Goal: Task Accomplishment & Management: Manage account settings

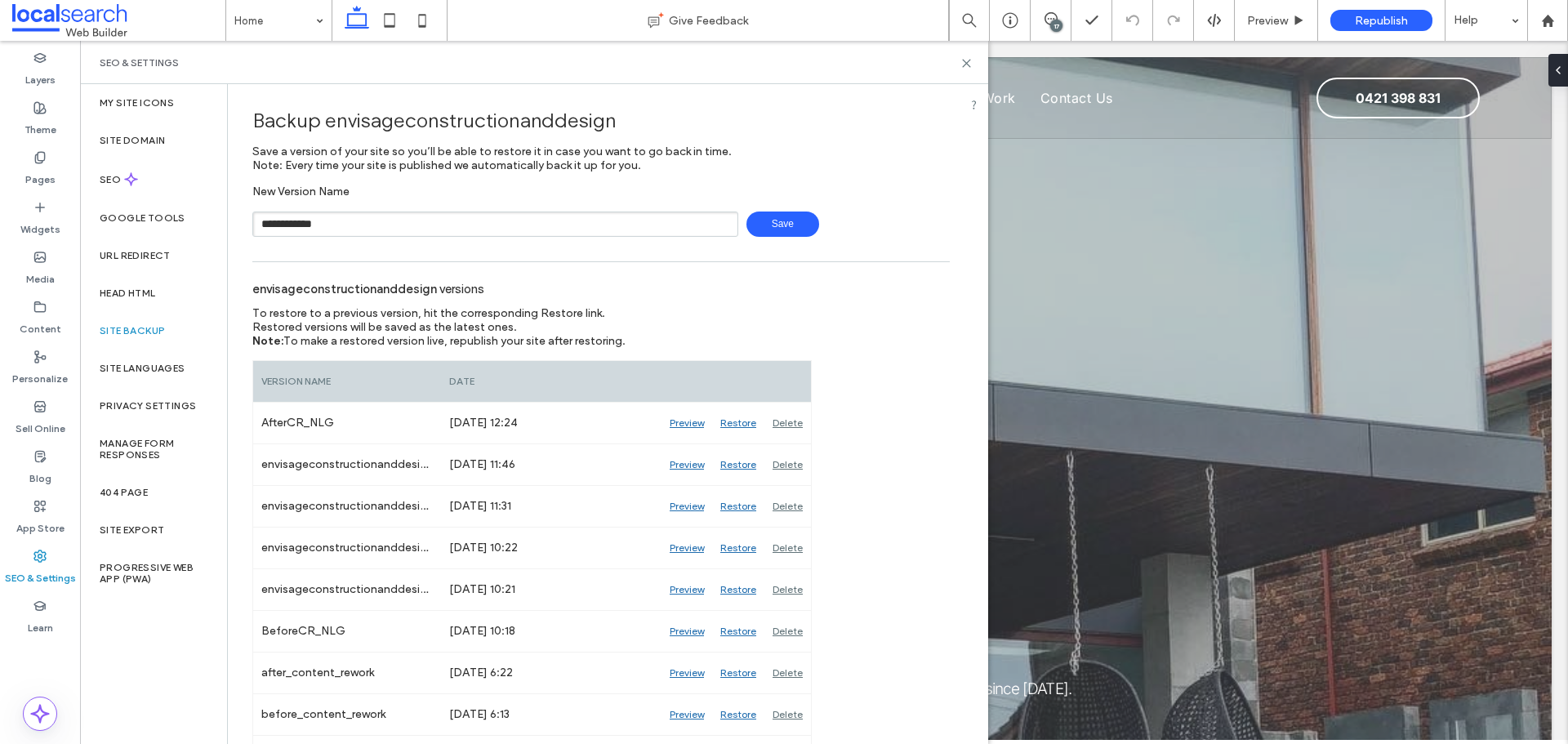
click at [366, 224] on input "**********" at bounding box center [495, 224] width 486 height 25
click at [710, 273] on div "envisageconstructionanddesign versions" at bounding box center [600, 288] width 697 height 36
click at [774, 229] on span "Save" at bounding box center [783, 224] width 72 height 25
click at [967, 62] on use at bounding box center [966, 63] width 8 height 8
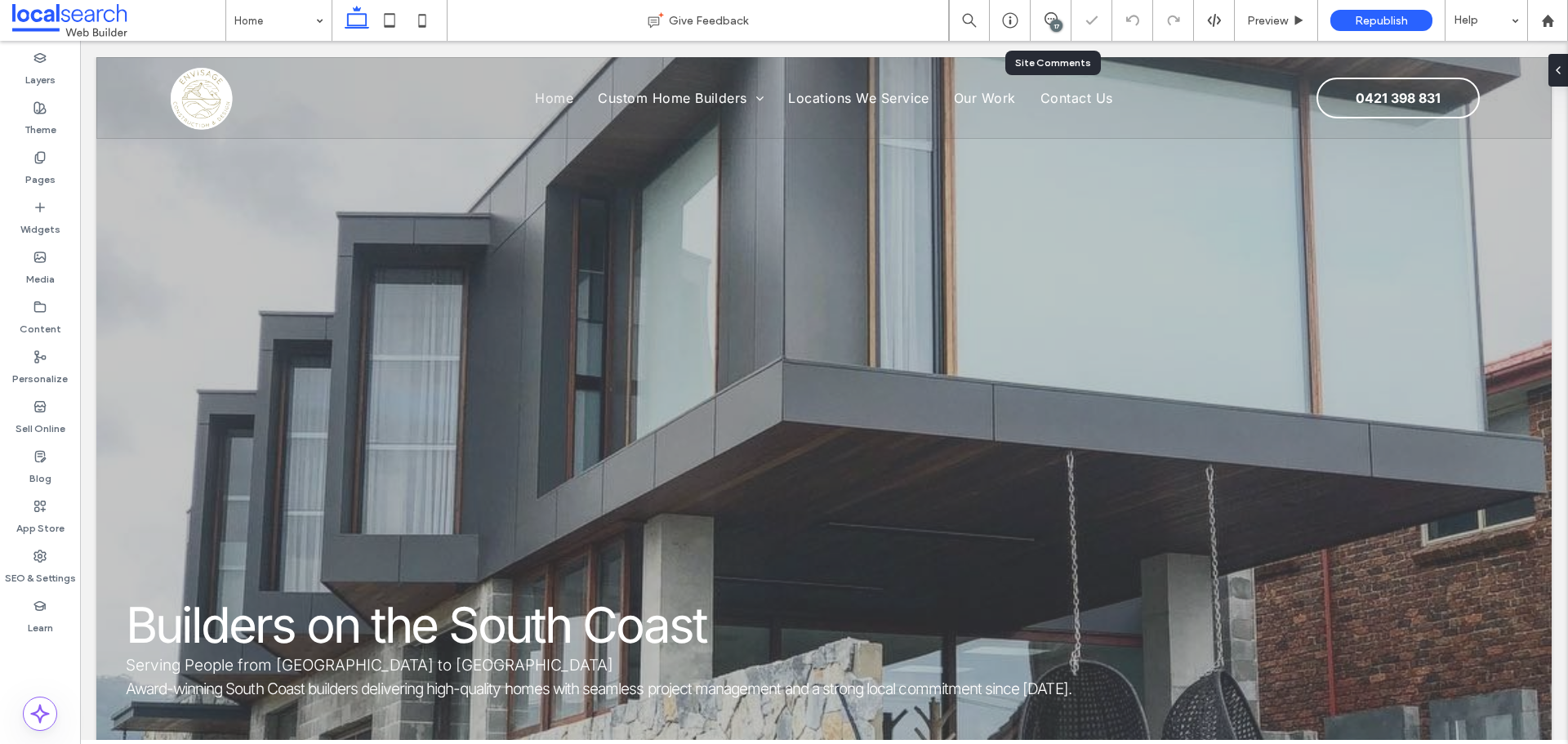
click at [1057, 10] on div "17" at bounding box center [1051, 20] width 41 height 41
click at [1055, 13] on icon at bounding box center [1051, 19] width 13 height 13
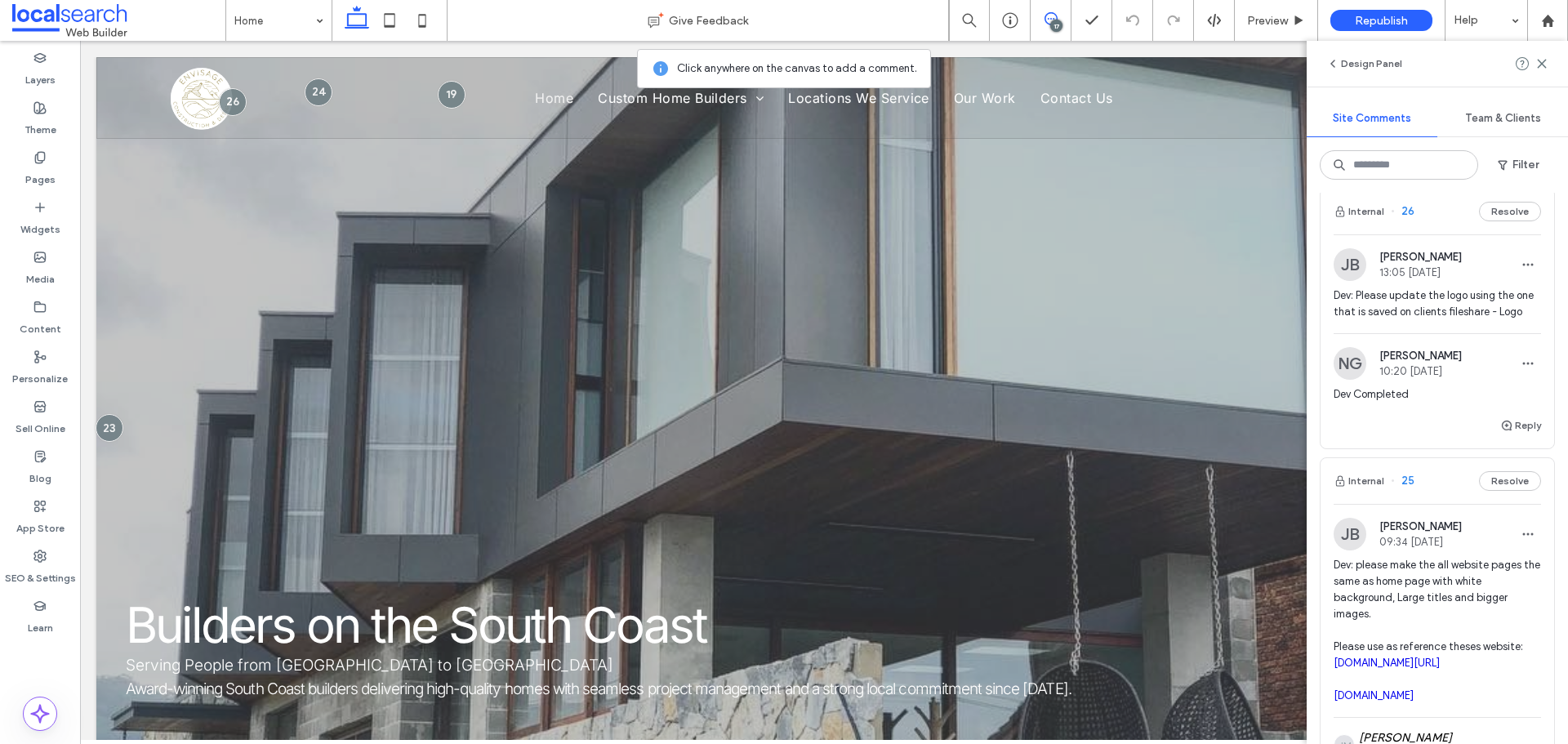
scroll to position [409, 0]
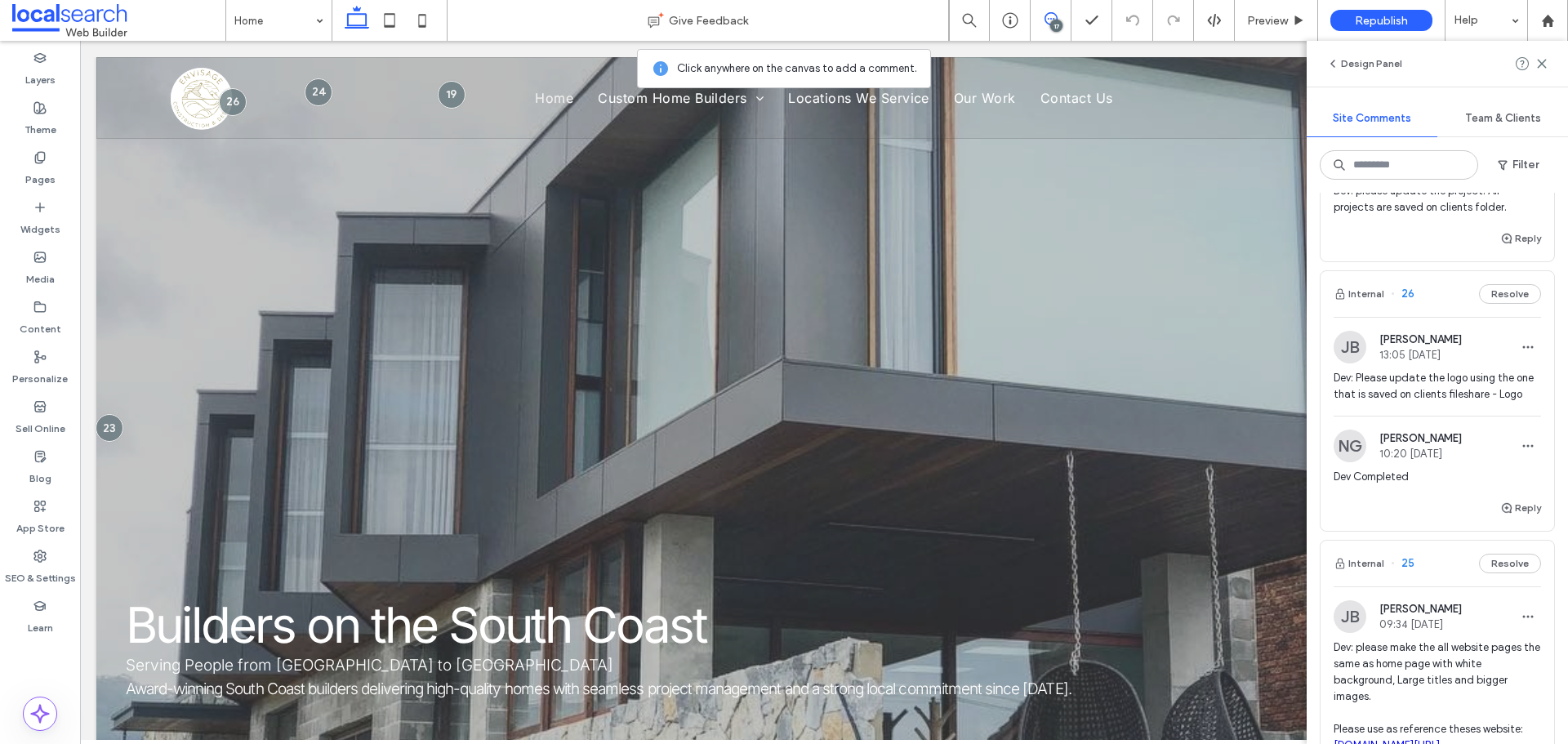
click at [1428, 444] on span "Nyah Guarico" at bounding box center [1420, 438] width 82 height 13
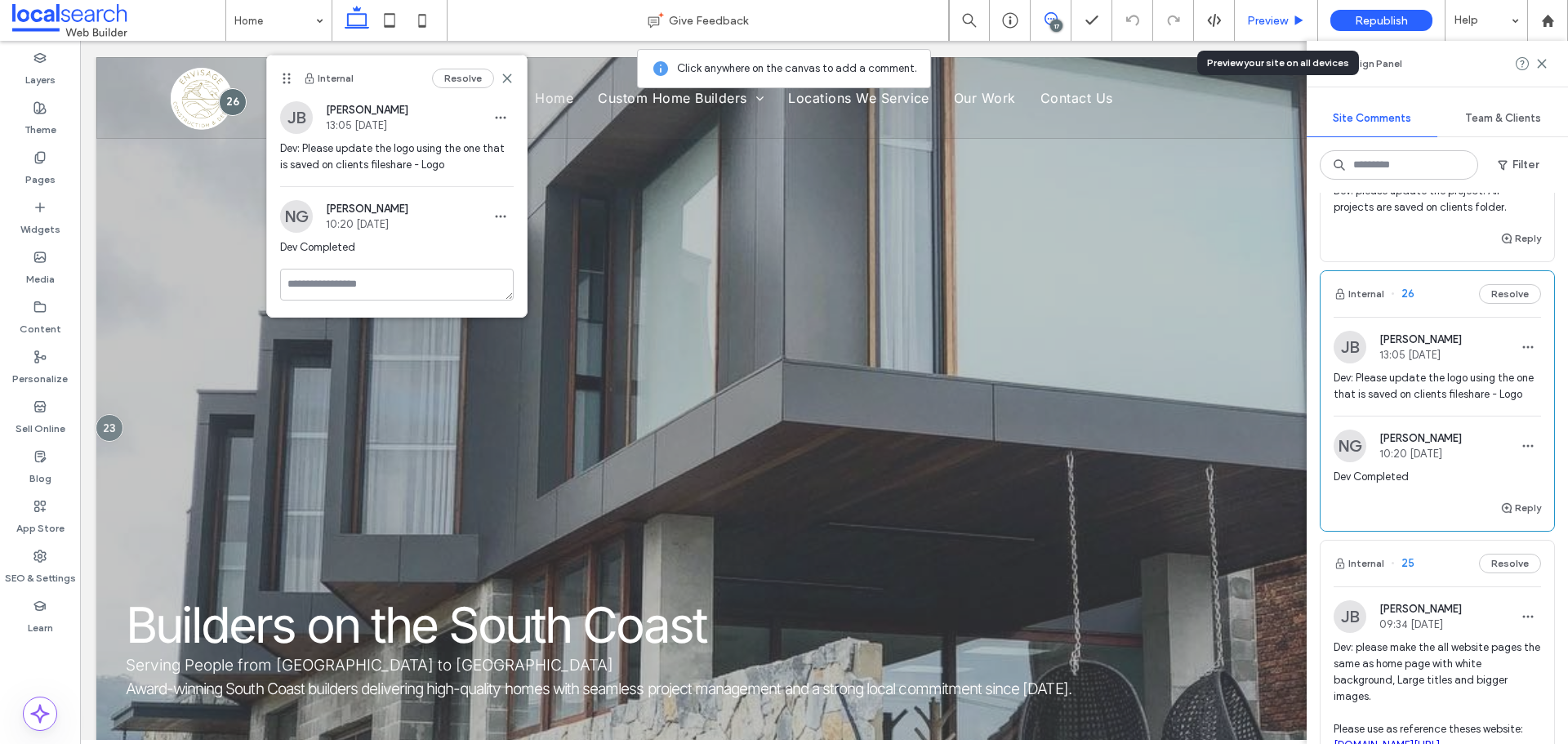
click at [1275, 11] on div "Preview" at bounding box center [1275, 20] width 83 height 41
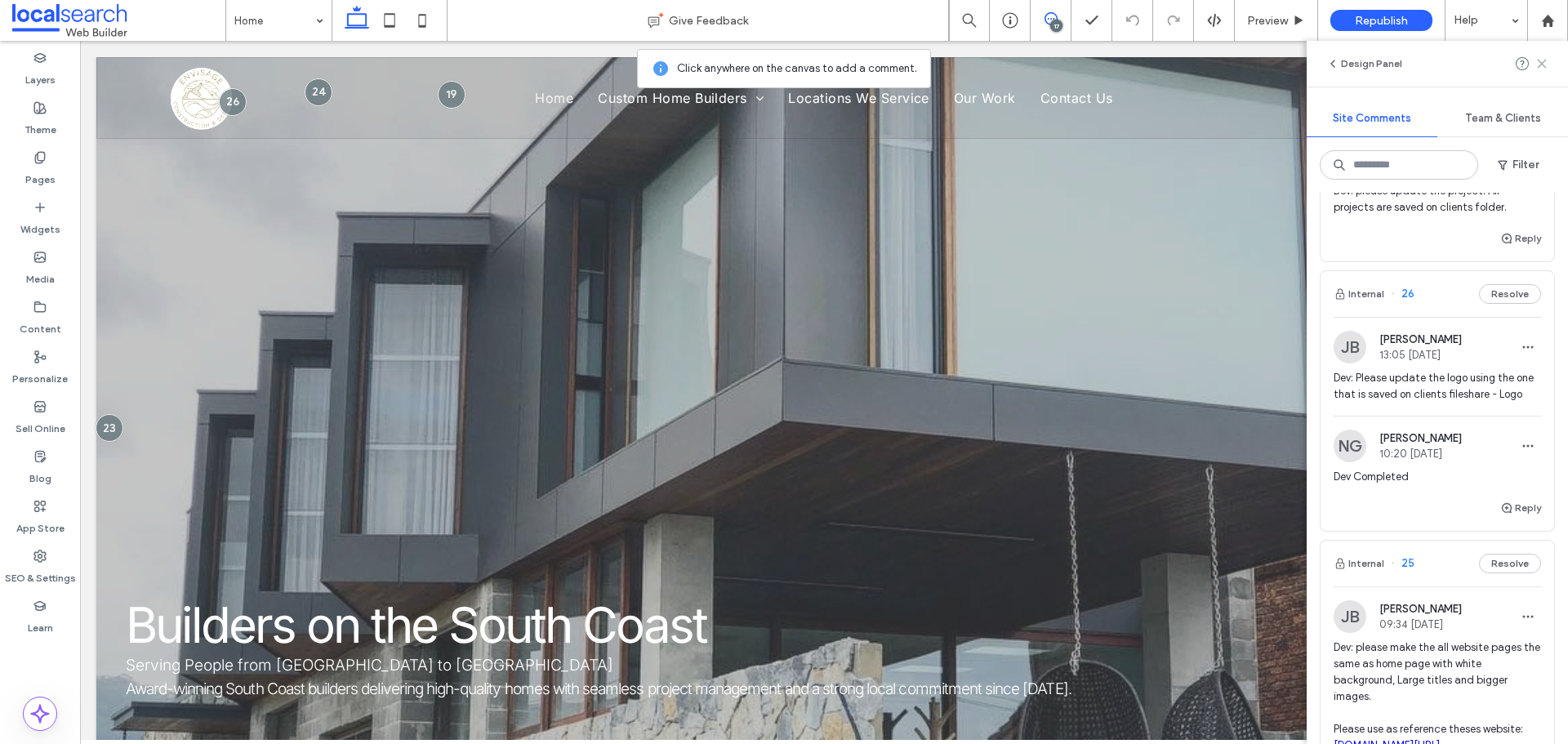
click at [1547, 66] on icon at bounding box center [1542, 64] width 13 height 13
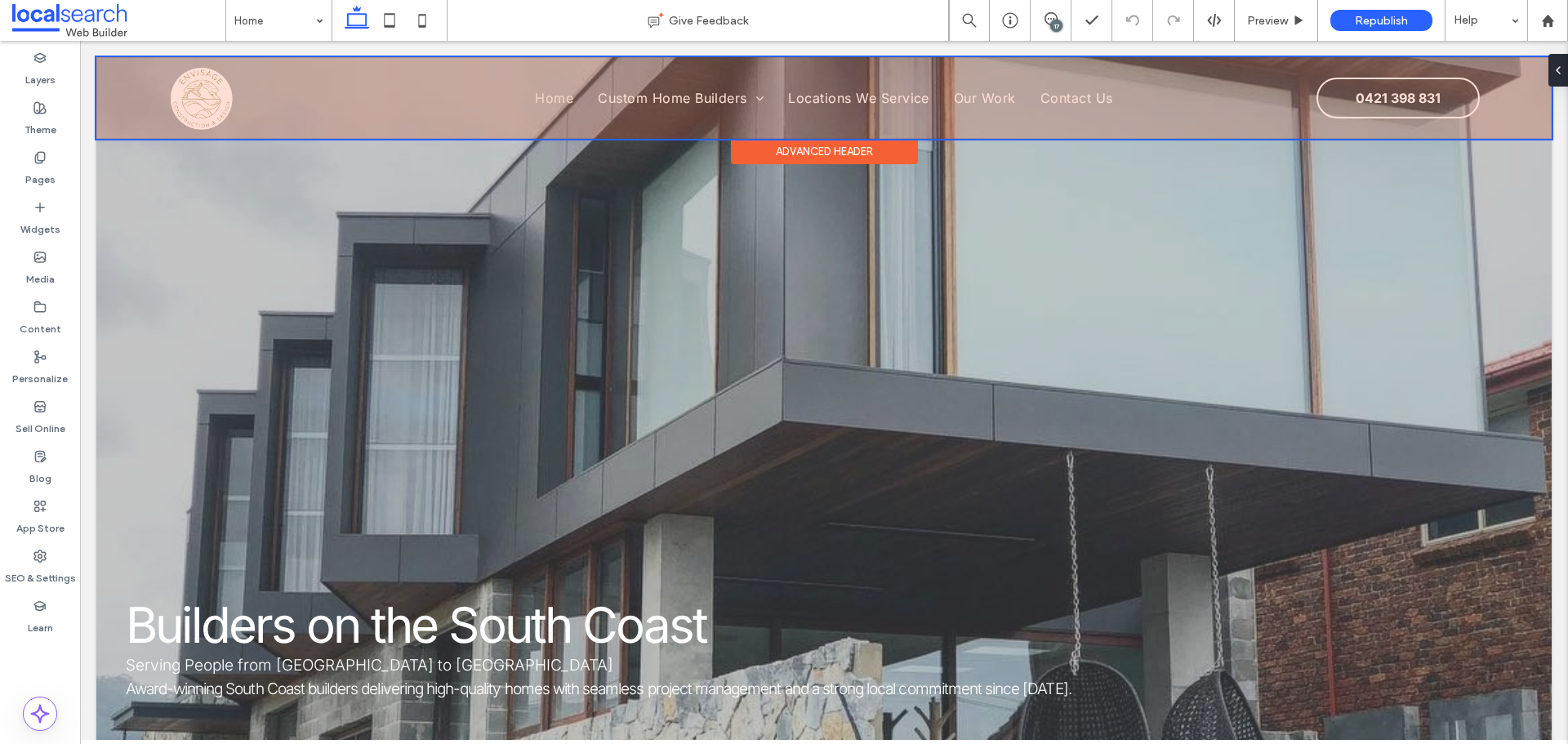
click at [206, 103] on div at bounding box center [824, 98] width 1455 height 82
click at [206, 103] on img at bounding box center [202, 98] width 67 height 66
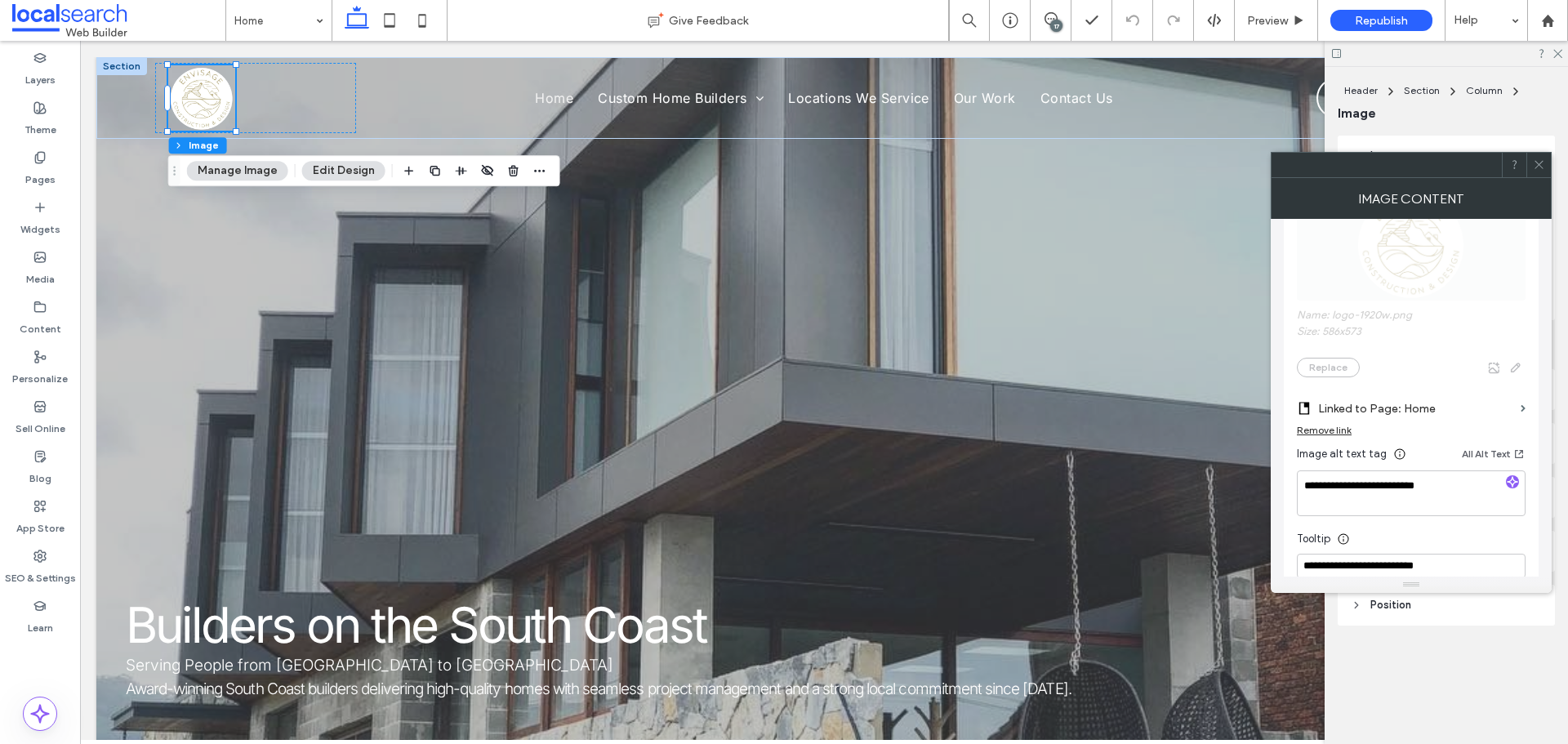
scroll to position [245, 0]
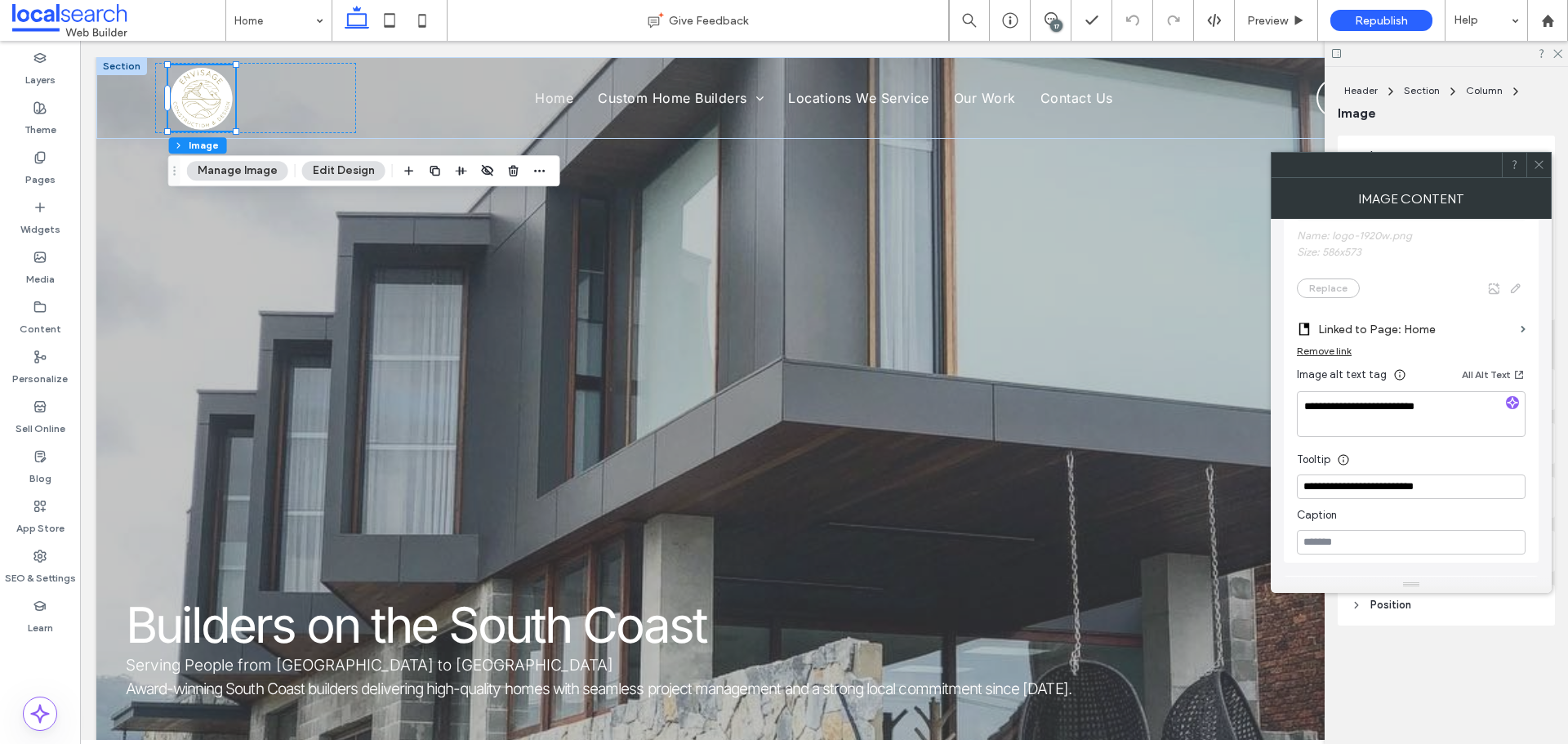
click at [1544, 170] on div at bounding box center [1538, 165] width 24 height 24
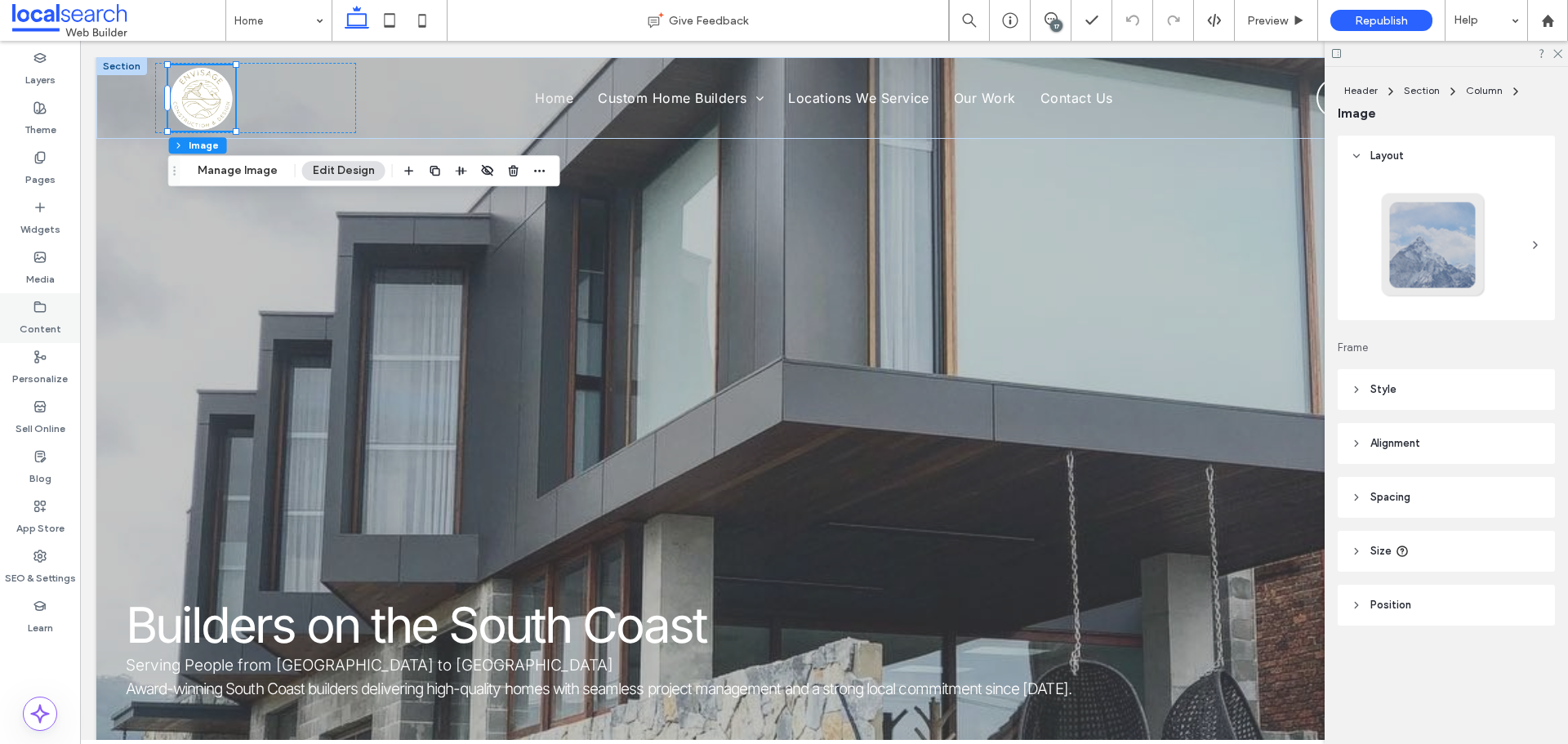
click at [42, 321] on label "Content" at bounding box center [40, 325] width 42 height 23
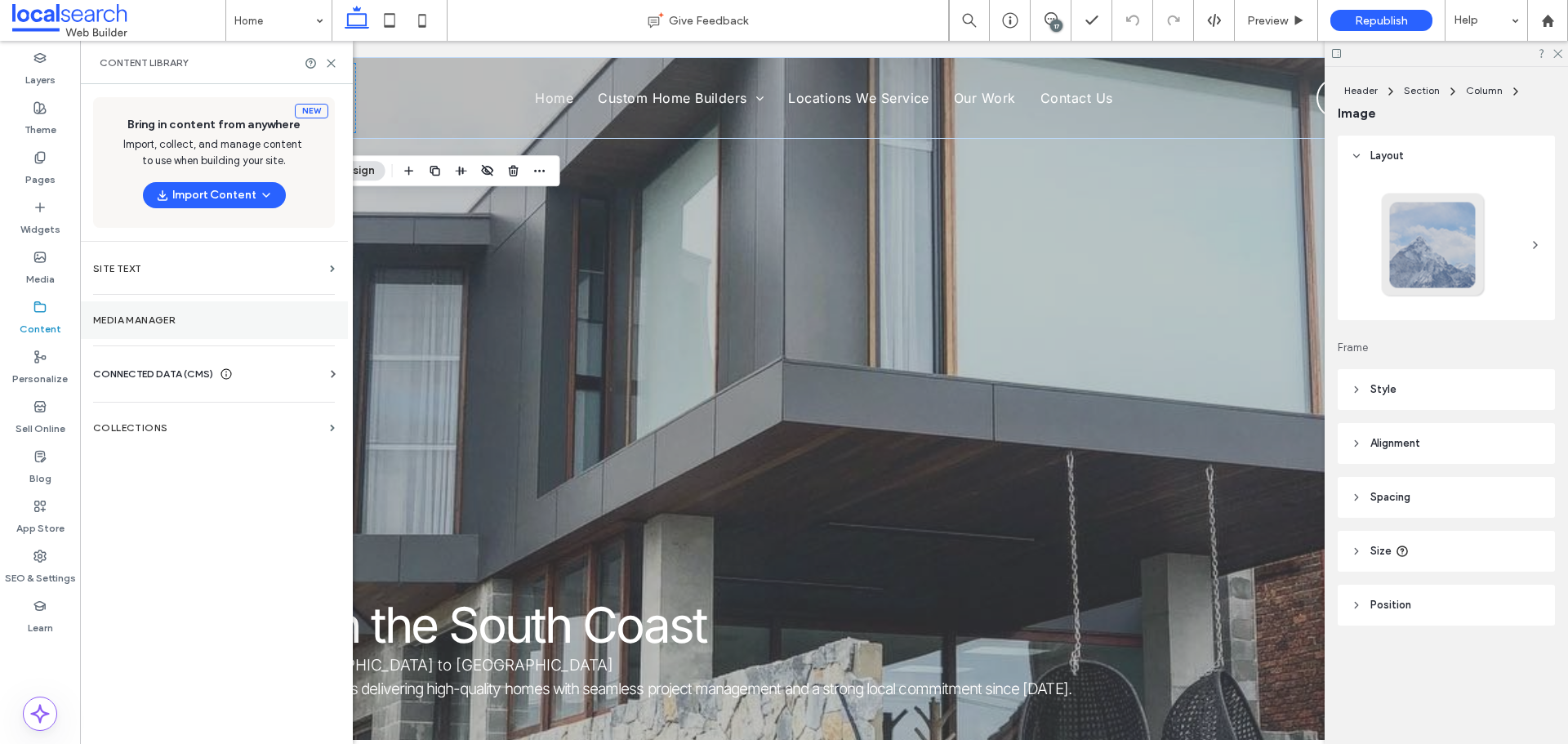
click at [157, 318] on label "Media Manager" at bounding box center [214, 320] width 241 height 12
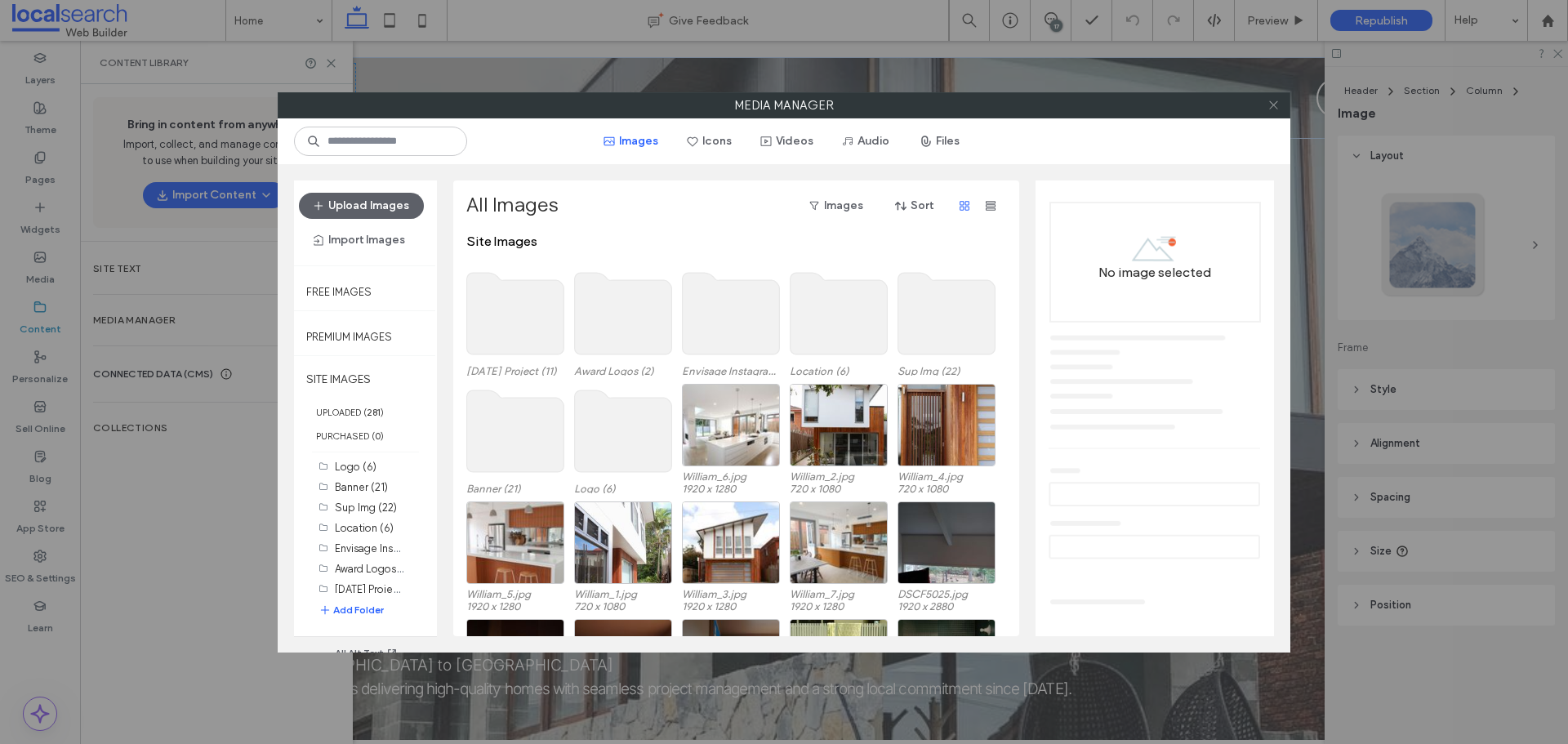
click at [1275, 99] on icon at bounding box center [1273, 105] width 13 height 13
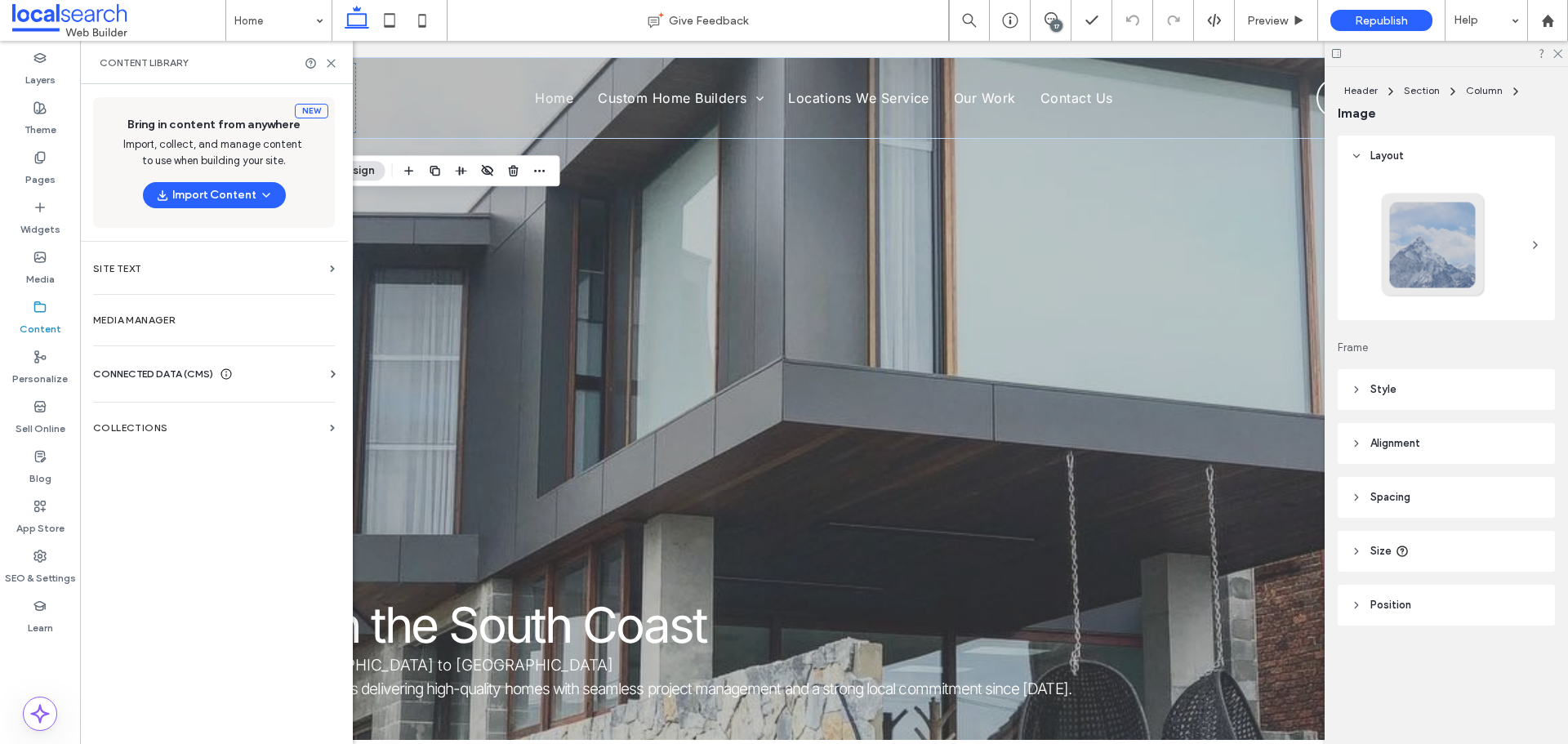
click at [216, 388] on div "Business Info Business Text Business Images Find and Replace" at bounding box center [217, 388] width 248 height 13
click at [192, 377] on span "CONNECTED DATA (CMS)" at bounding box center [153, 373] width 120 height 16
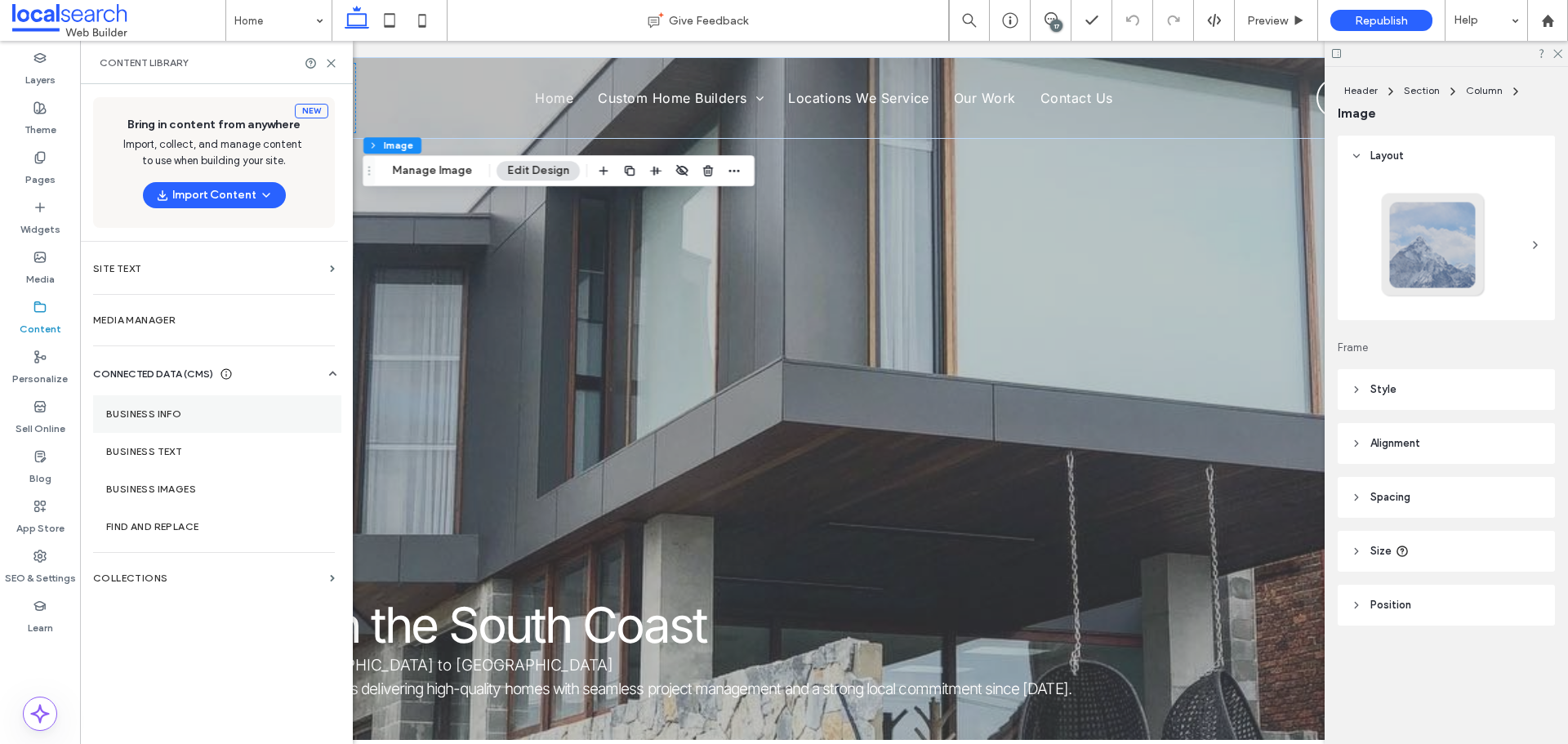
click at [175, 414] on label "Business Info" at bounding box center [217, 414] width 222 height 12
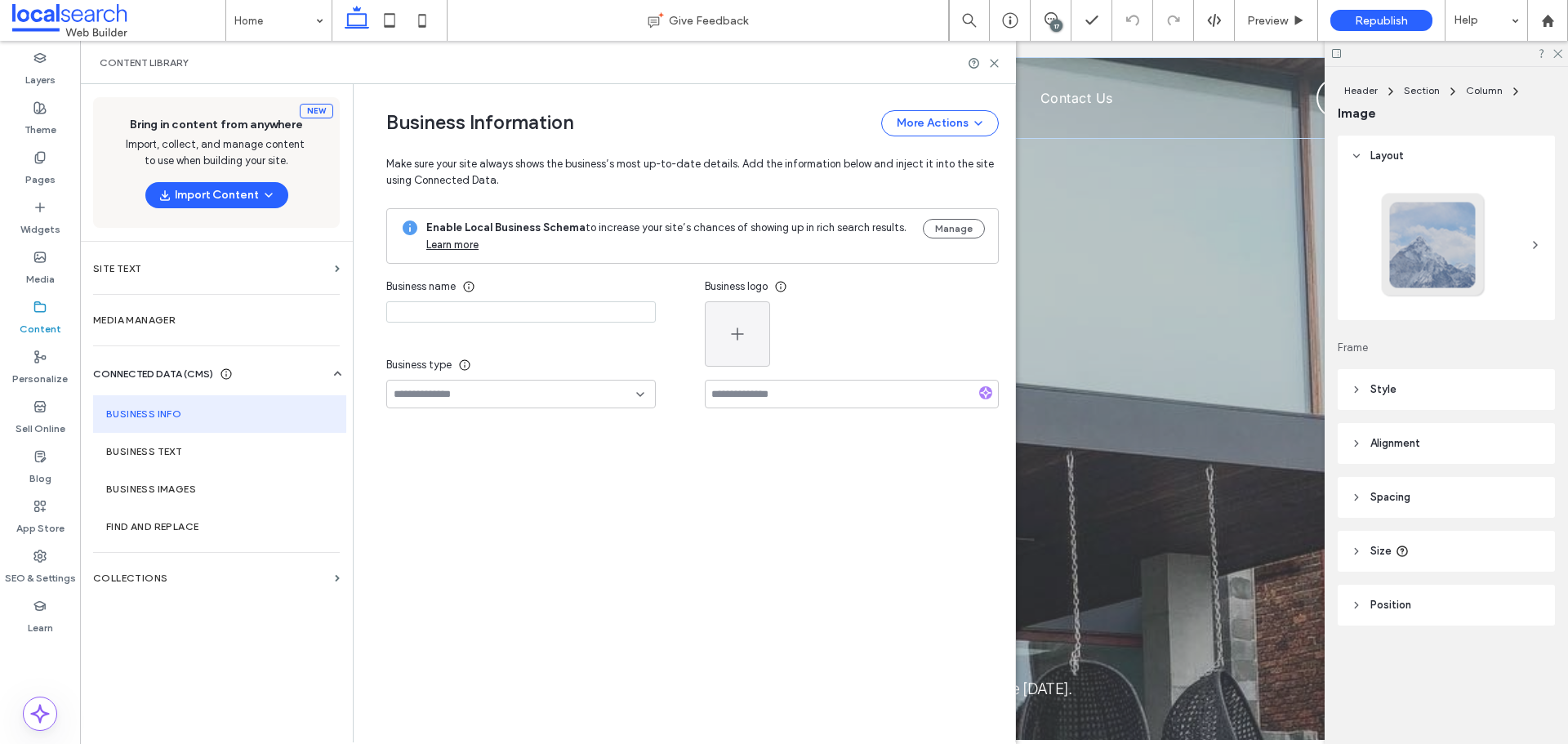
type input "**********"
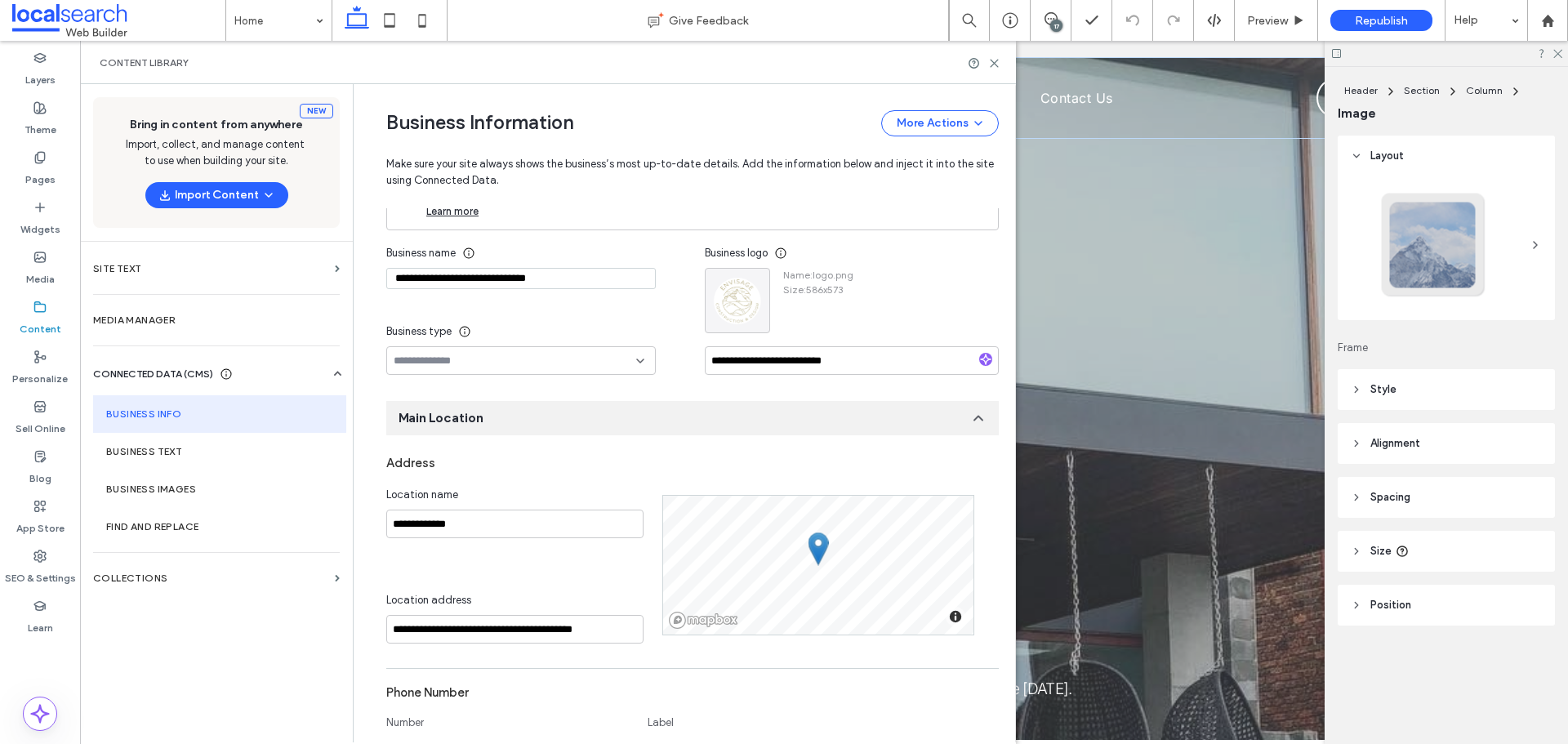
scroll to position [0, 0]
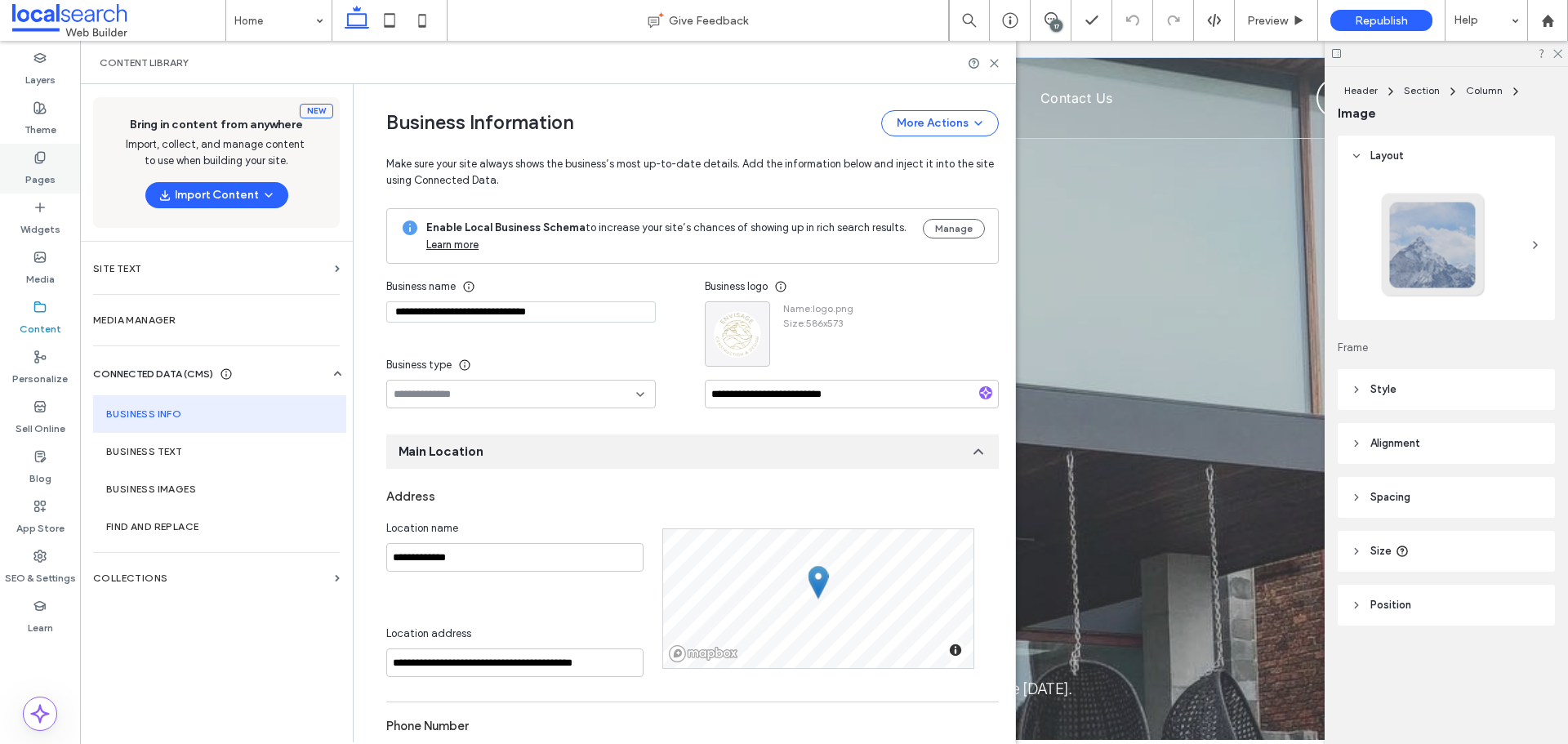
click at [37, 159] on icon at bounding box center [40, 158] width 13 height 13
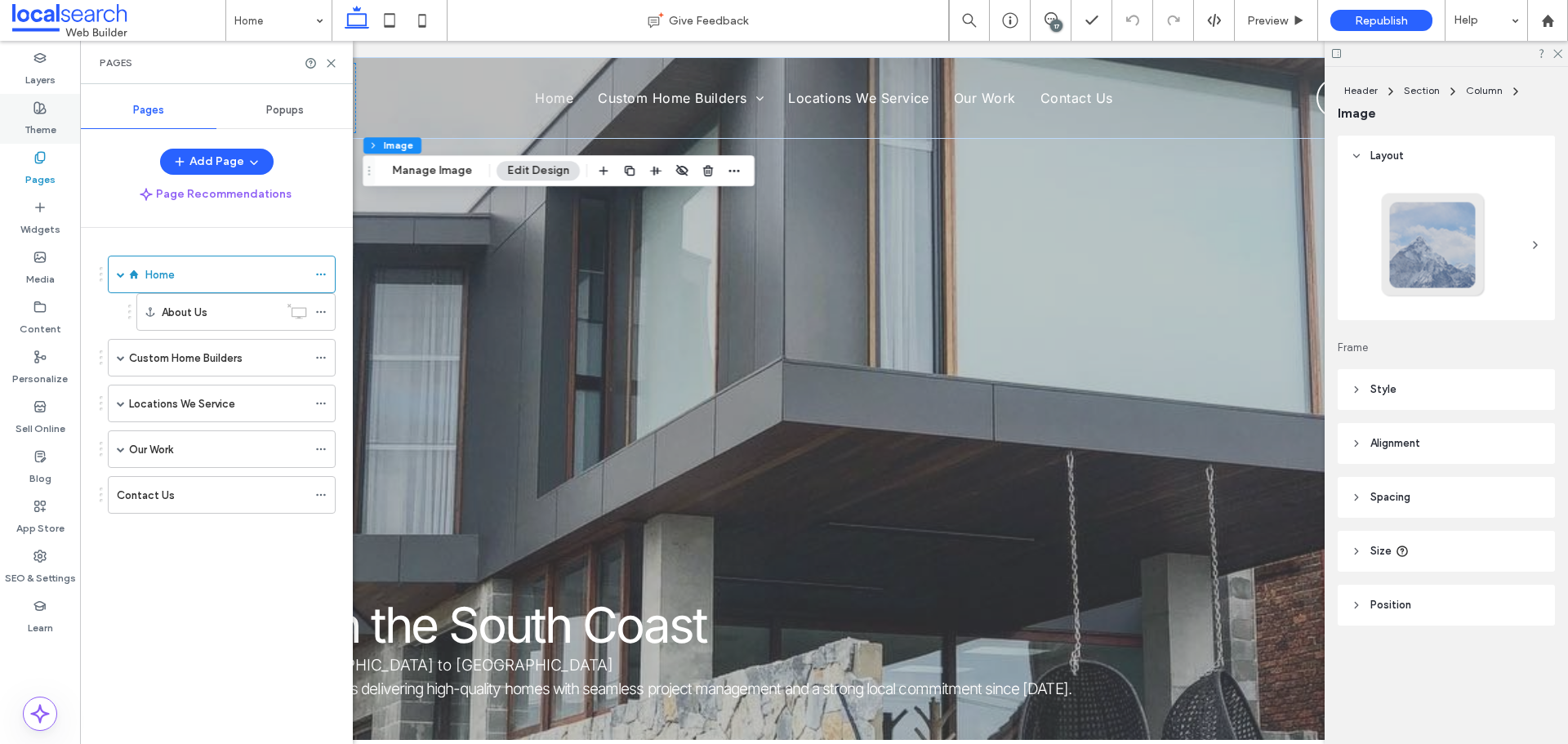
click at [50, 118] on label "Theme" at bounding box center [40, 125] width 32 height 23
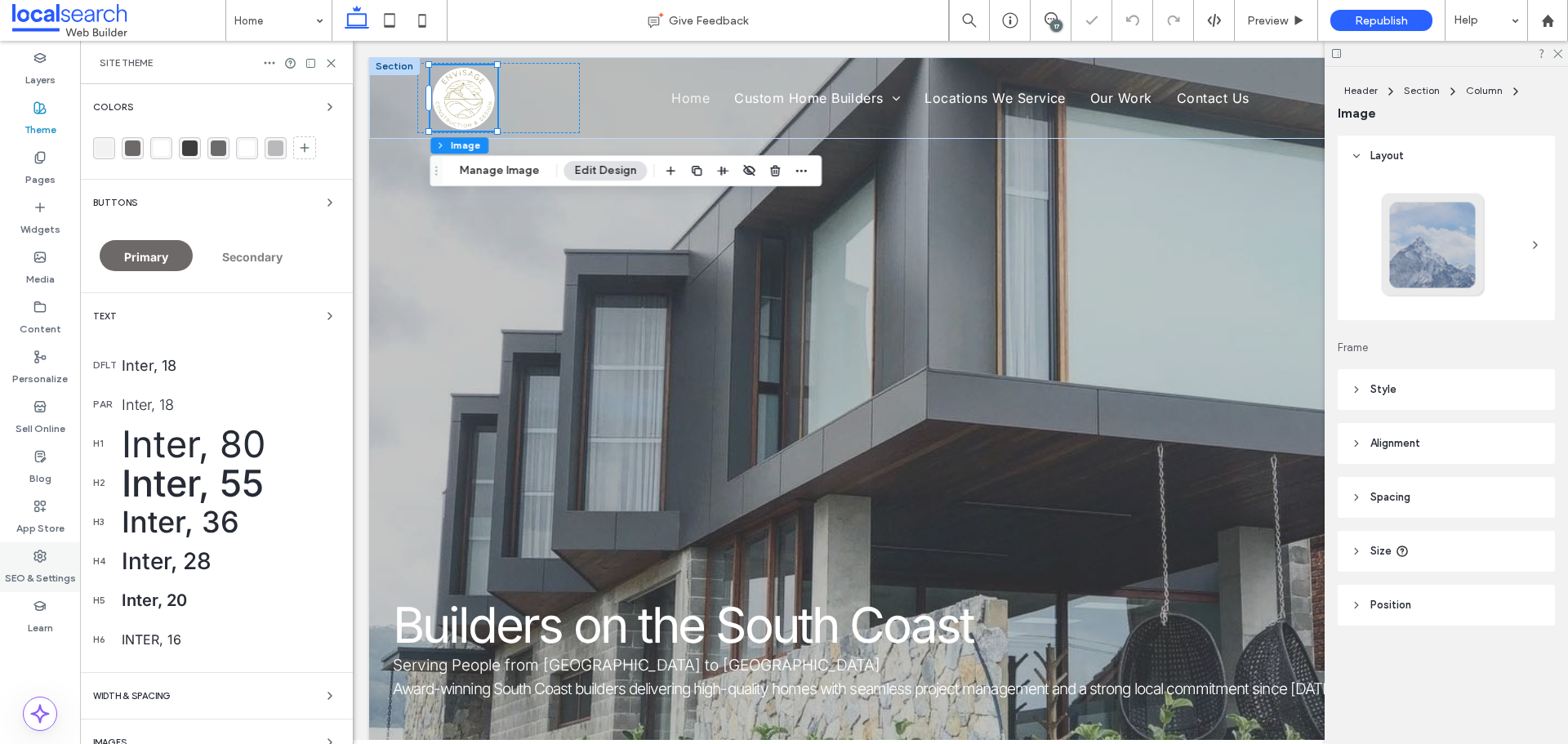
click at [36, 560] on icon at bounding box center [40, 557] width 13 height 13
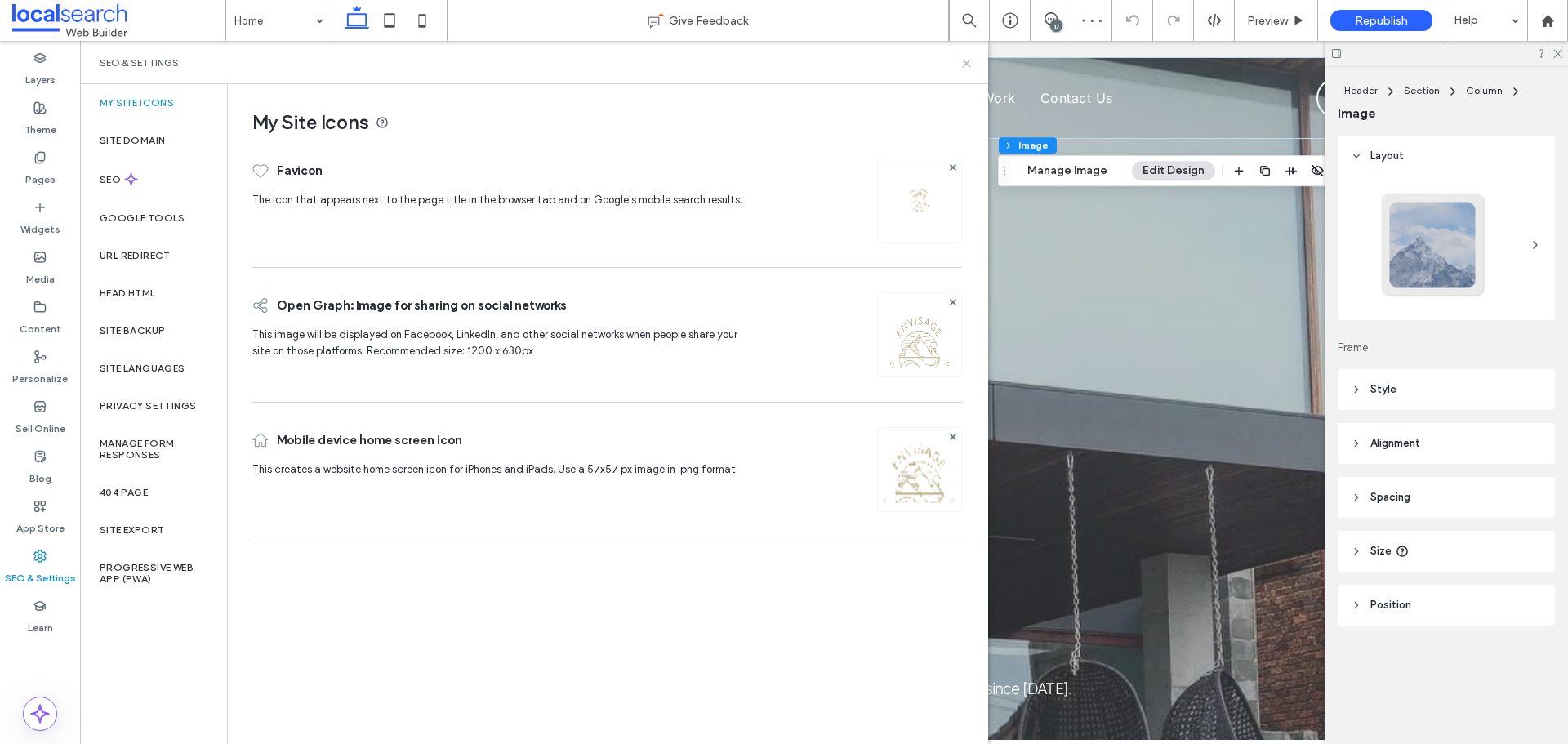
click at [970, 60] on use at bounding box center [966, 63] width 8 height 8
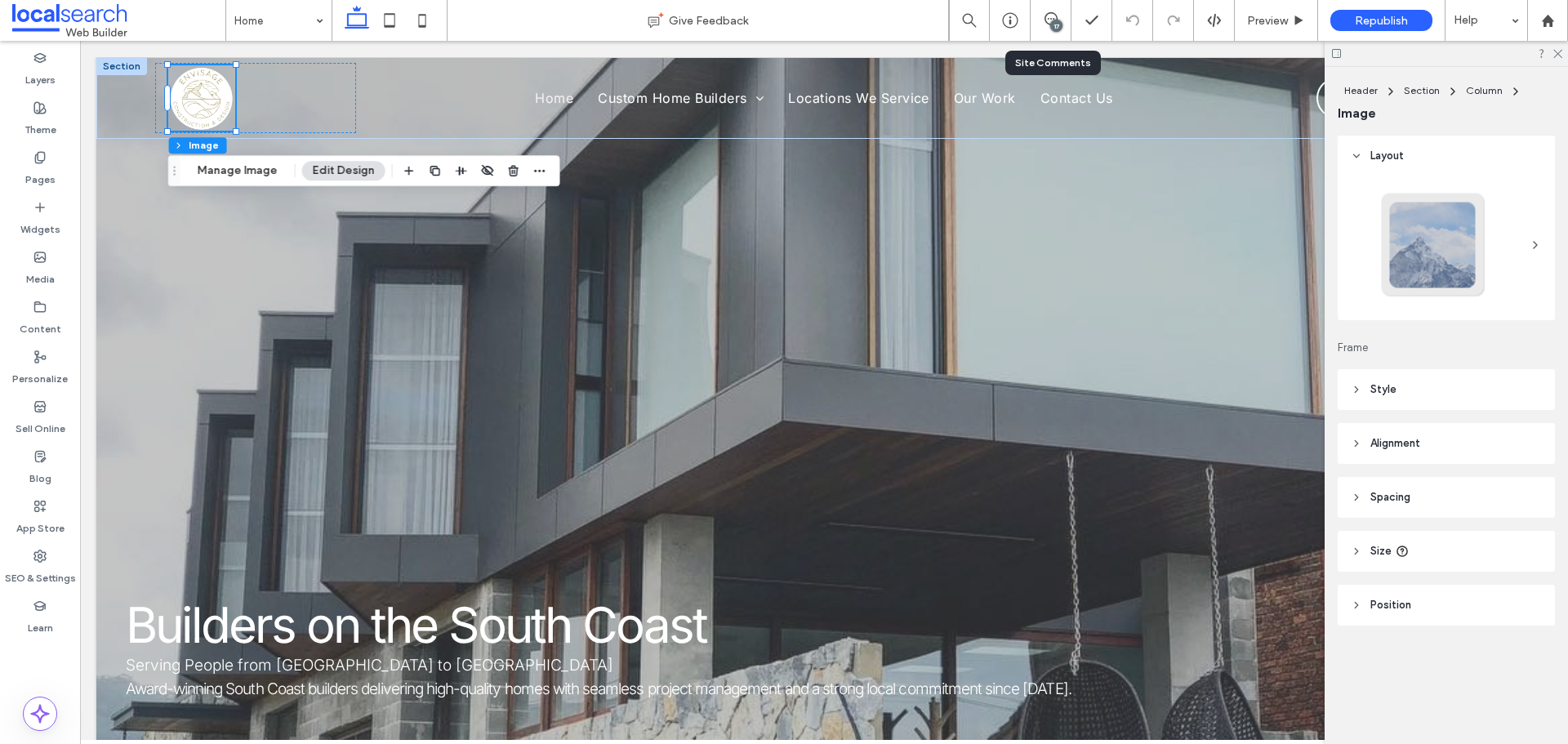
click at [1043, 26] on div "17" at bounding box center [1051, 20] width 40 height 16
click at [1064, 20] on span at bounding box center [1051, 19] width 40 height 13
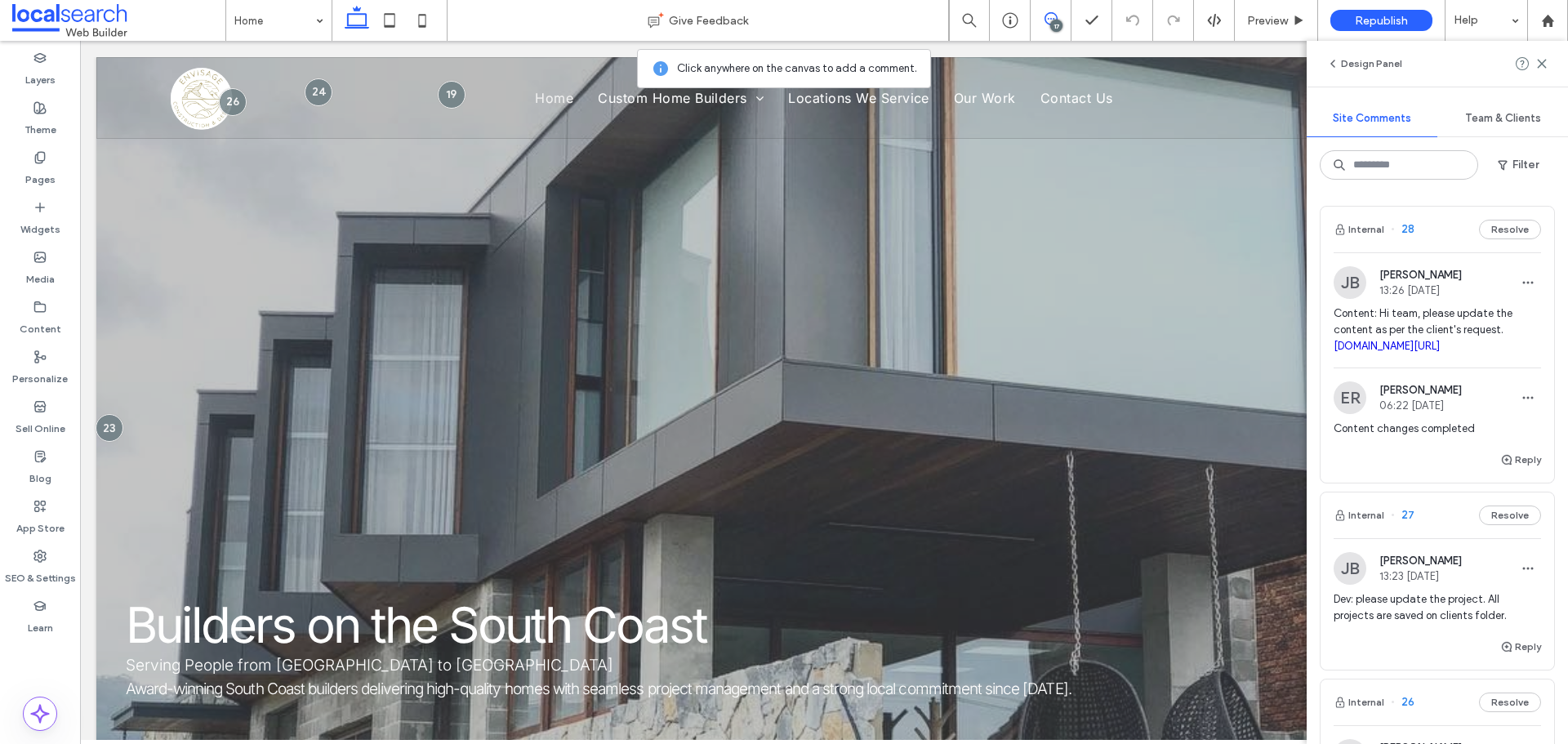
click at [1439, 300] on div "JB Jackeline Bogiani 13:26 Oct 9 2025 Content: Hi team, please update the conte…" at bounding box center [1437, 317] width 208 height 101
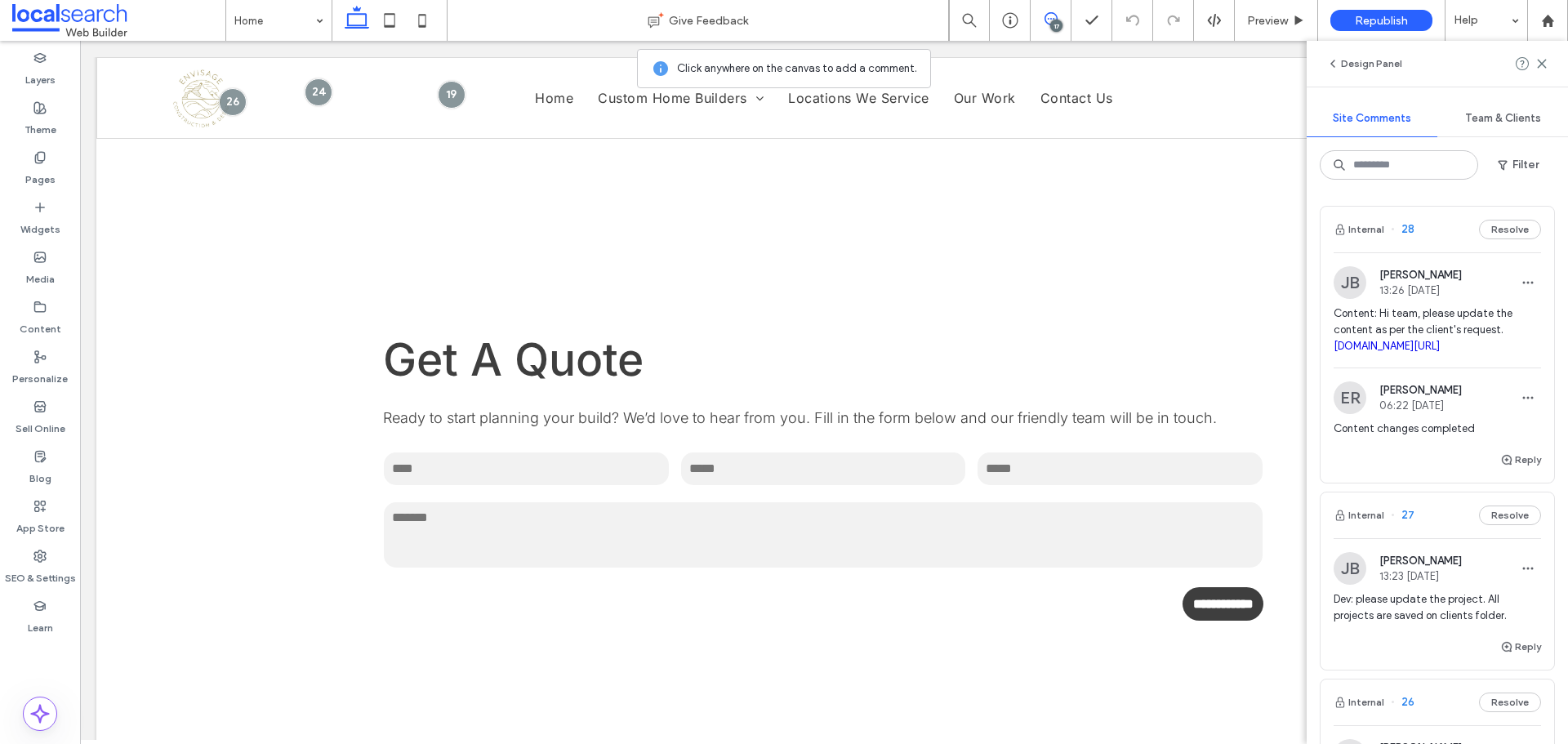
scroll to position [5780, 0]
